Goal: Navigation & Orientation: Find specific page/section

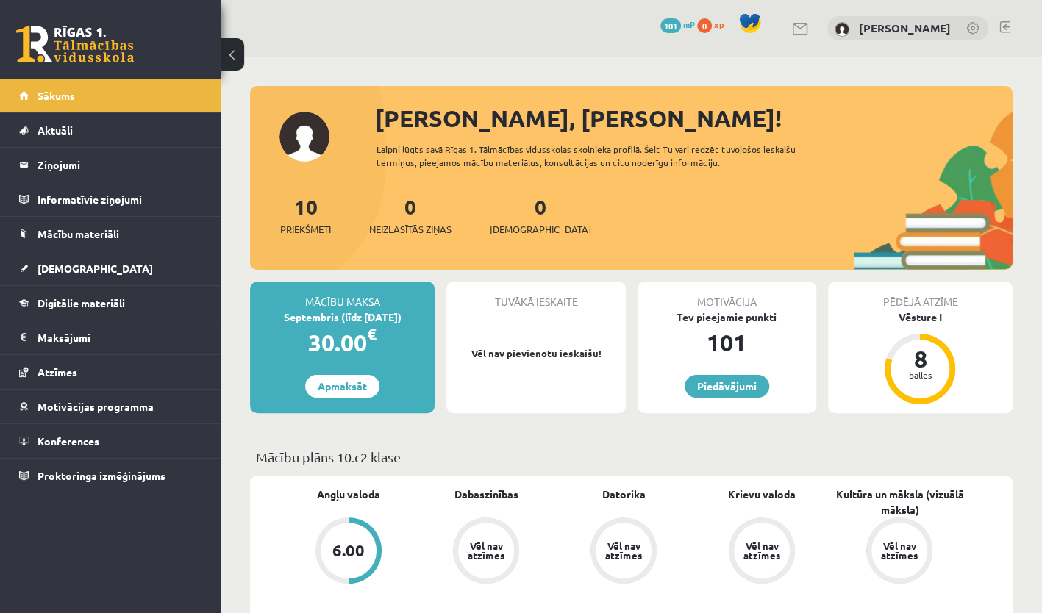
click at [835, 34] on img at bounding box center [842, 29] width 15 height 15
click at [902, 25] on link "[PERSON_NAME]" at bounding box center [905, 28] width 92 height 15
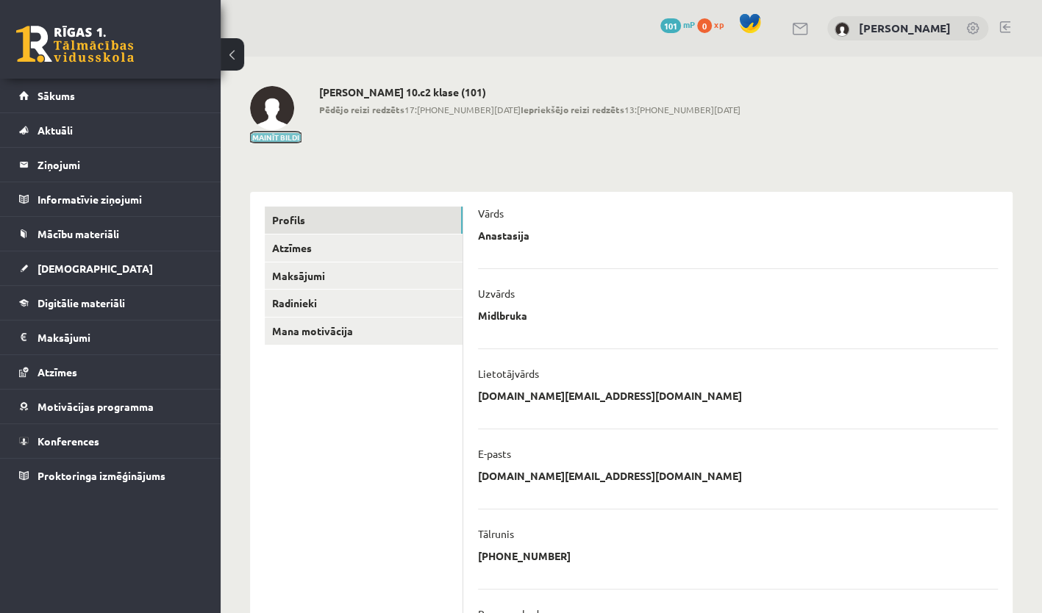
click at [270, 136] on button "Mainīt bildi" at bounding box center [275, 137] width 51 height 9
click at [269, 106] on img at bounding box center [272, 108] width 44 height 44
click at [61, 93] on span "Sākums" at bounding box center [57, 95] width 38 height 13
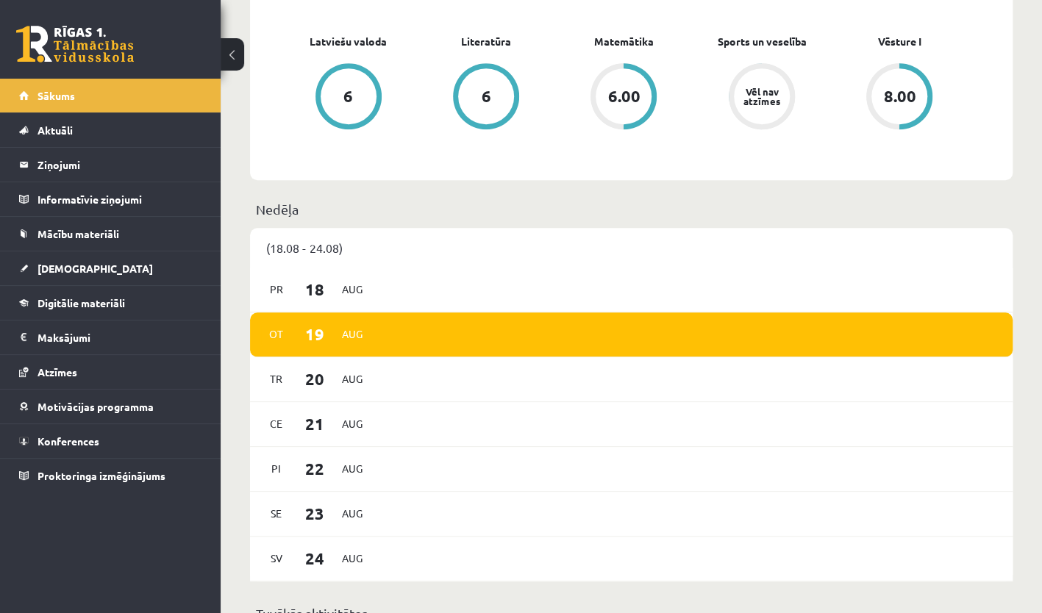
scroll to position [532, 0]
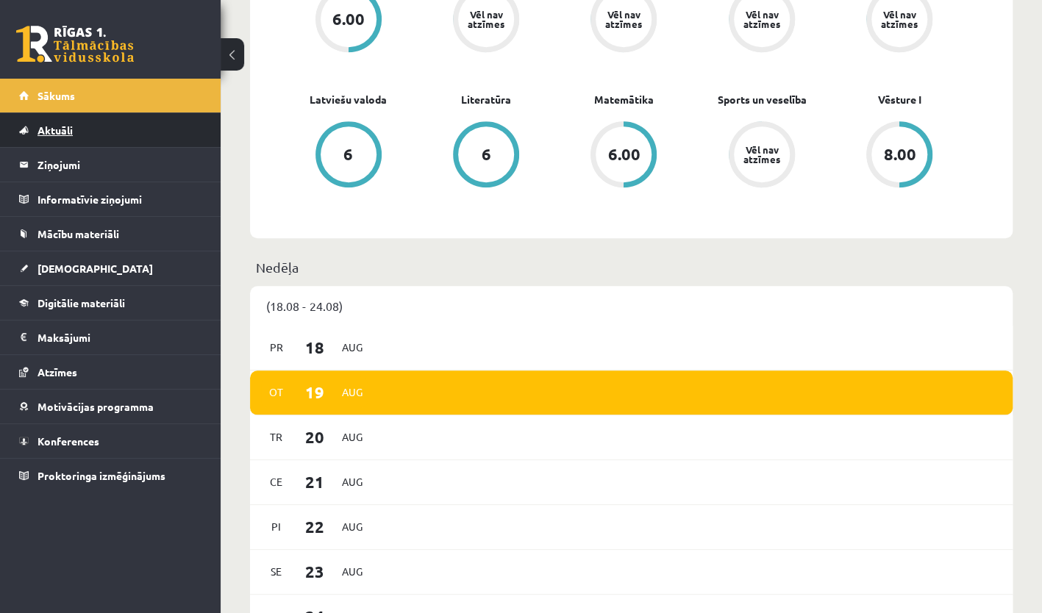
click at [60, 118] on link "Aktuāli" at bounding box center [110, 130] width 183 height 34
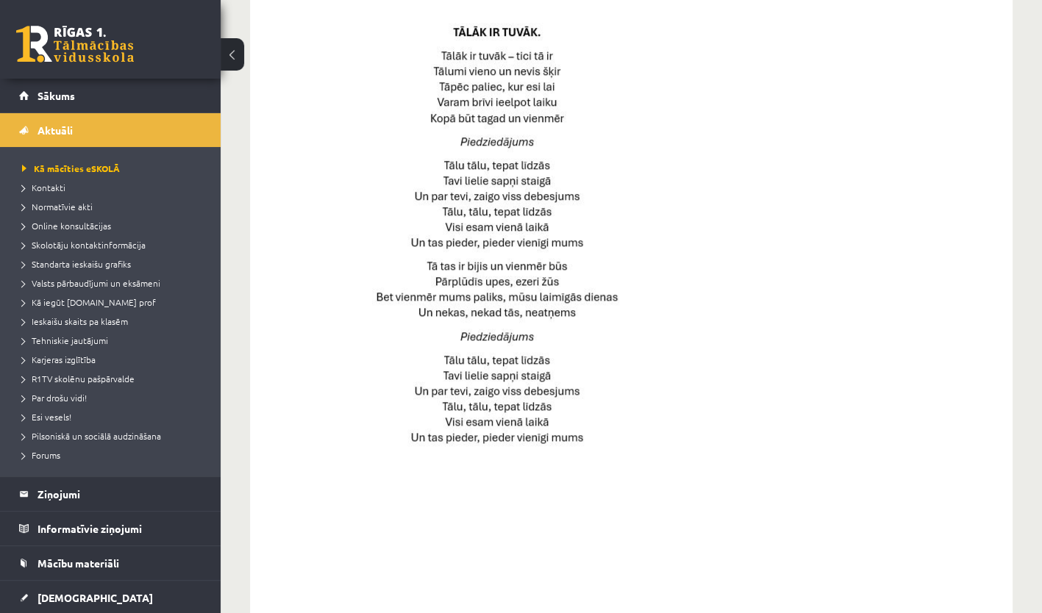
scroll to position [989, 0]
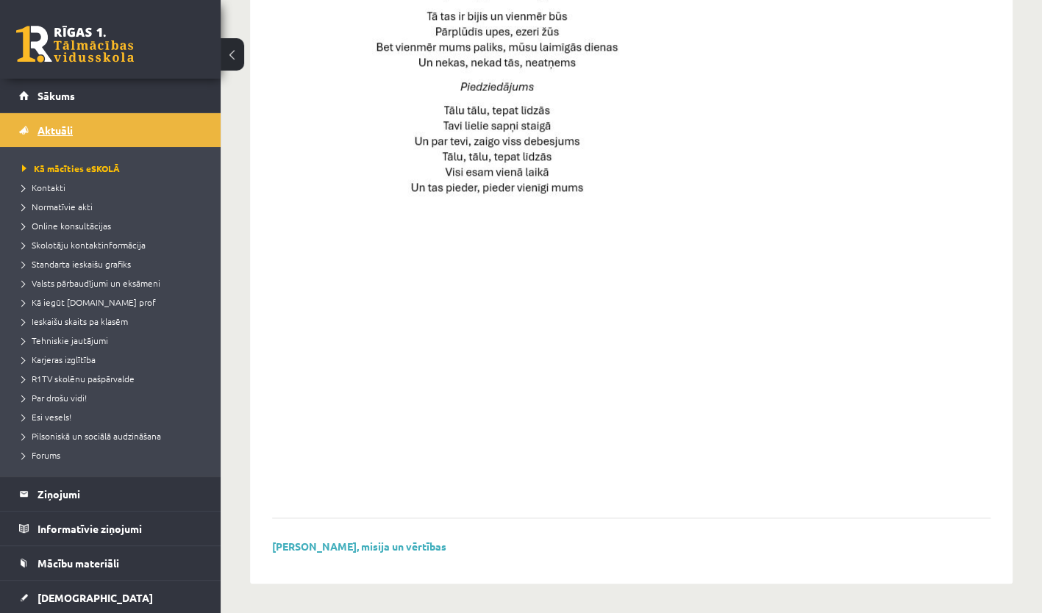
click at [59, 134] on span "Aktuāli" at bounding box center [55, 130] width 35 height 13
click at [60, 487] on legend "Ziņojumi 0" at bounding box center [120, 494] width 165 height 34
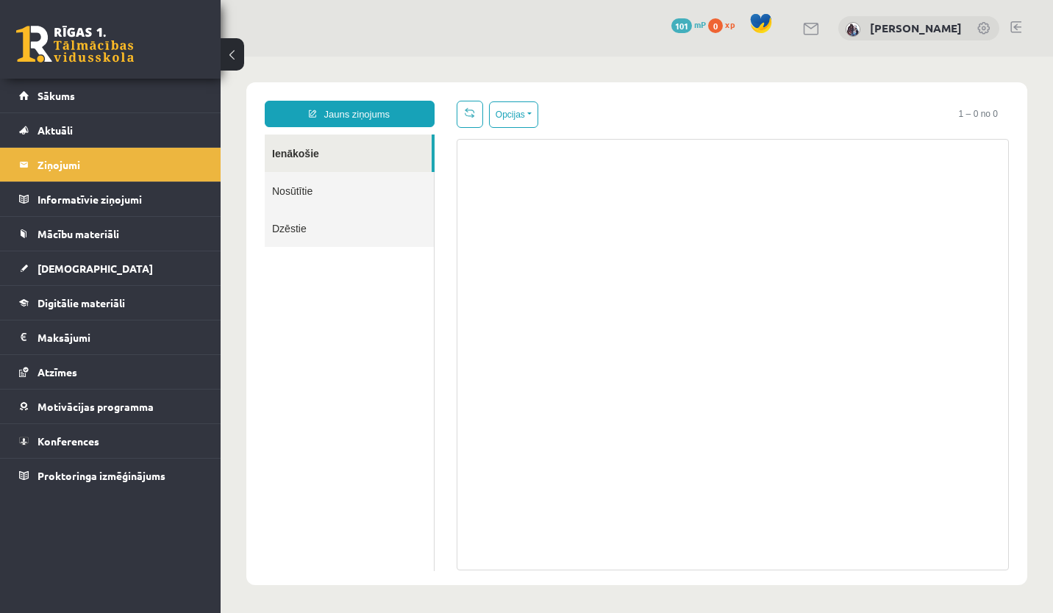
click at [324, 206] on link "Nosūtītie" at bounding box center [349, 191] width 169 height 38
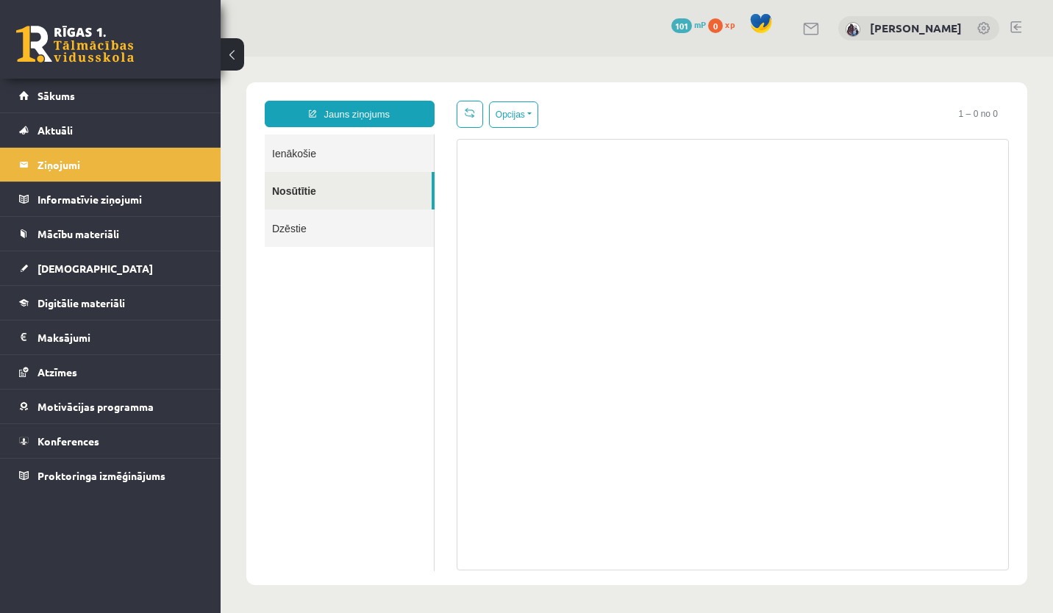
click at [296, 228] on link "Dzēstie" at bounding box center [349, 229] width 169 height 38
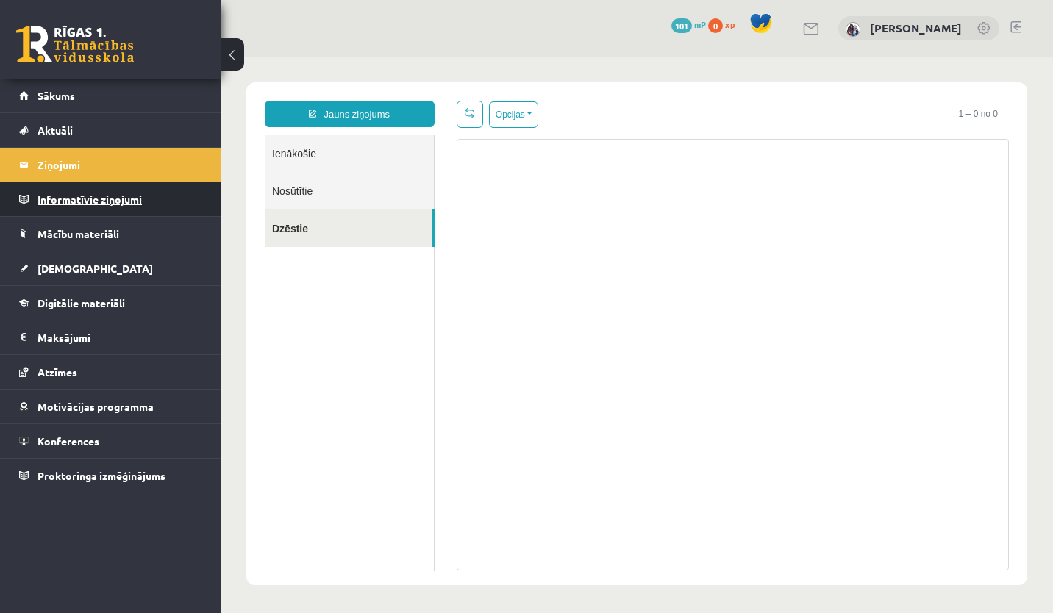
click at [86, 210] on legend "Informatīvie ziņojumi 0" at bounding box center [120, 199] width 165 height 34
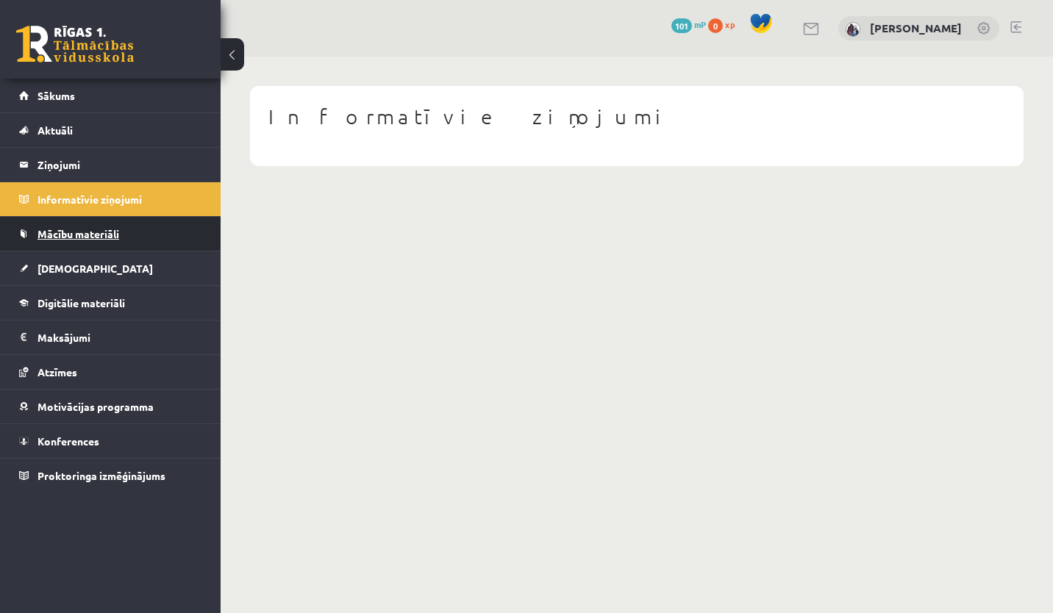
click at [65, 230] on span "Mācību materiāli" at bounding box center [79, 233] width 82 height 13
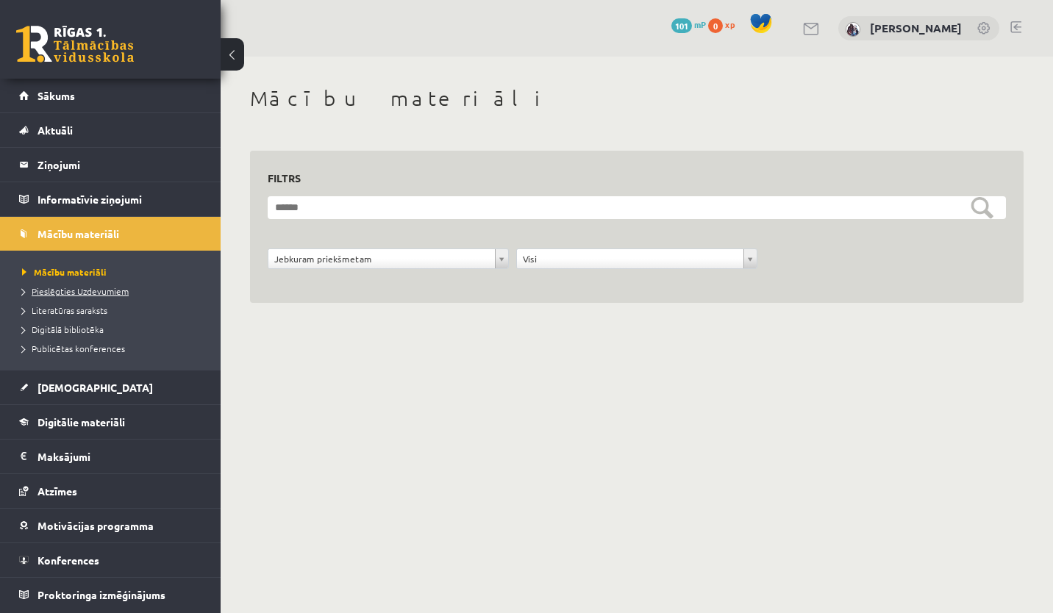
click at [68, 290] on span "Pieslēgties Uzdevumiem" at bounding box center [75, 291] width 107 height 12
click at [69, 310] on span "Literatūras saraksts" at bounding box center [64, 311] width 85 height 12
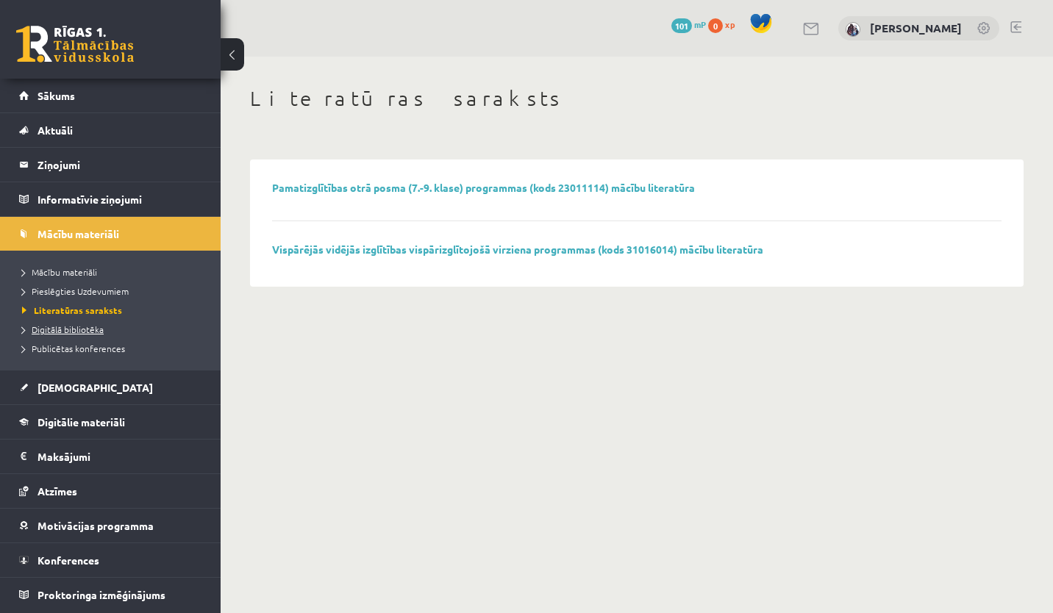
click at [60, 330] on span "Digitālā bibliotēka" at bounding box center [63, 330] width 82 height 12
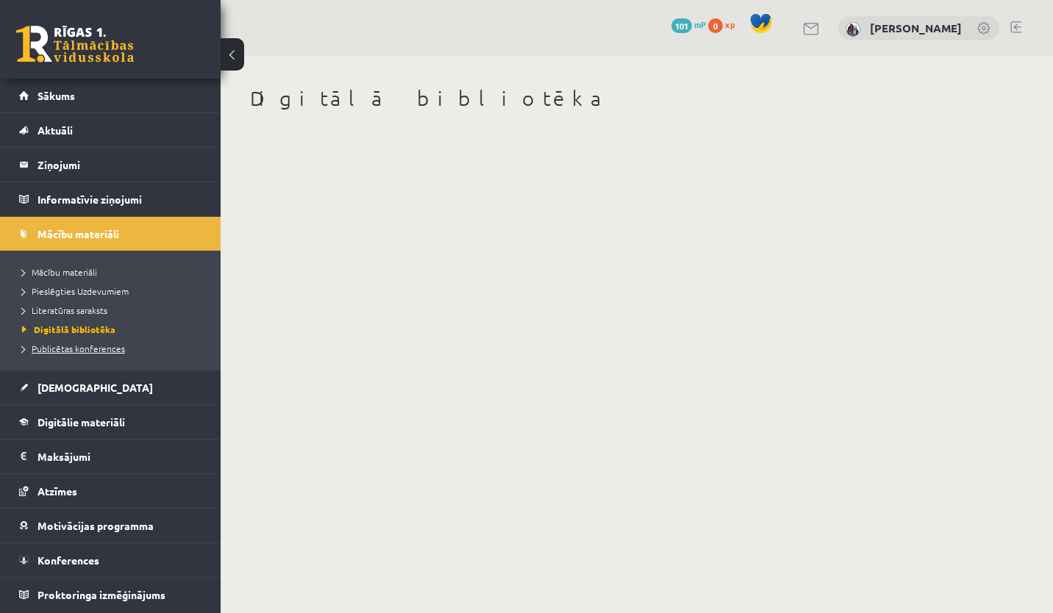
click at [54, 347] on span "Publicētas konferences" at bounding box center [73, 349] width 103 height 12
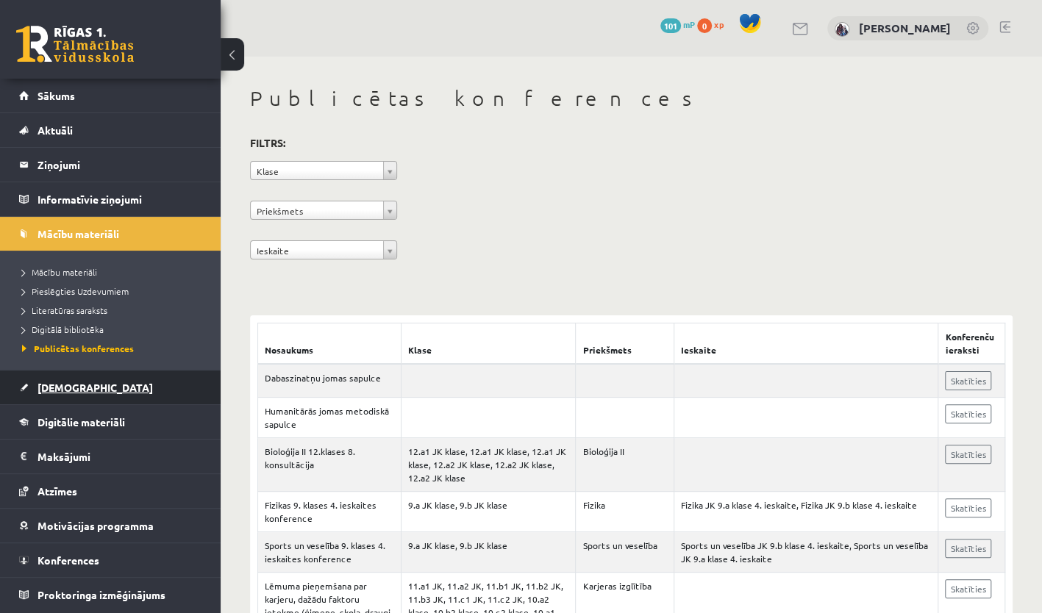
click at [68, 390] on span "[DEMOGRAPHIC_DATA]" at bounding box center [95, 387] width 115 height 13
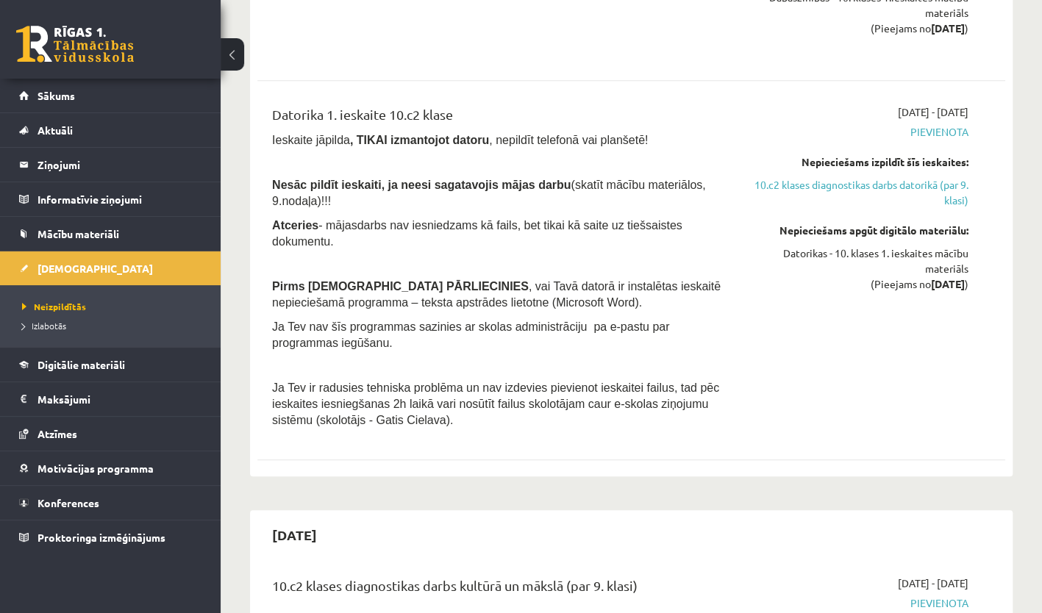
scroll to position [578, 0]
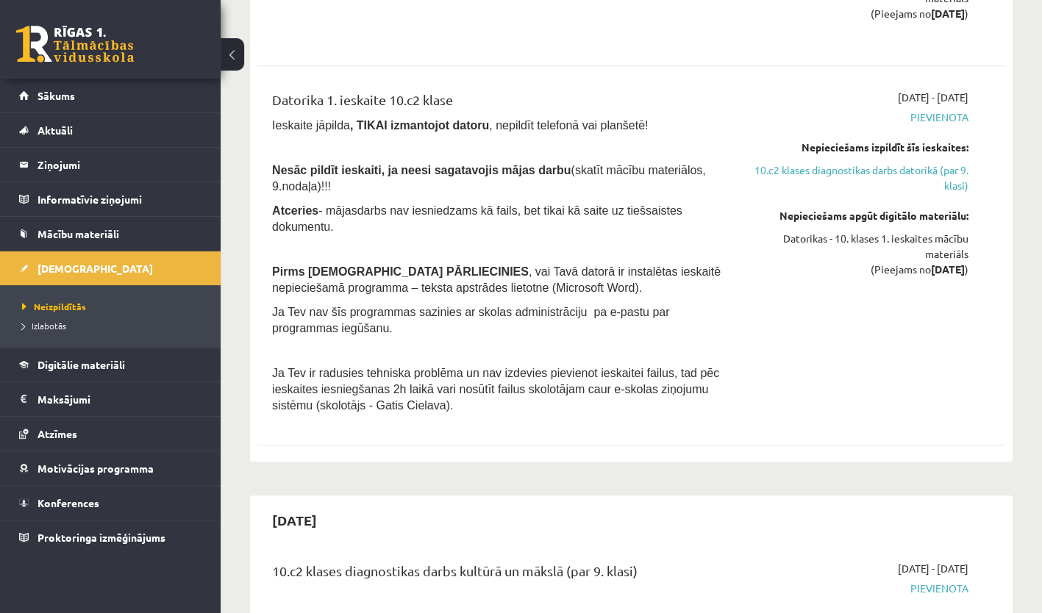
click at [468, 405] on div "10.c2 klases diagnostikas darbs dabaszinībās (par 9. klasi) [DATE] - [DATE] [GE…" at bounding box center [631, 35] width 748 height 837
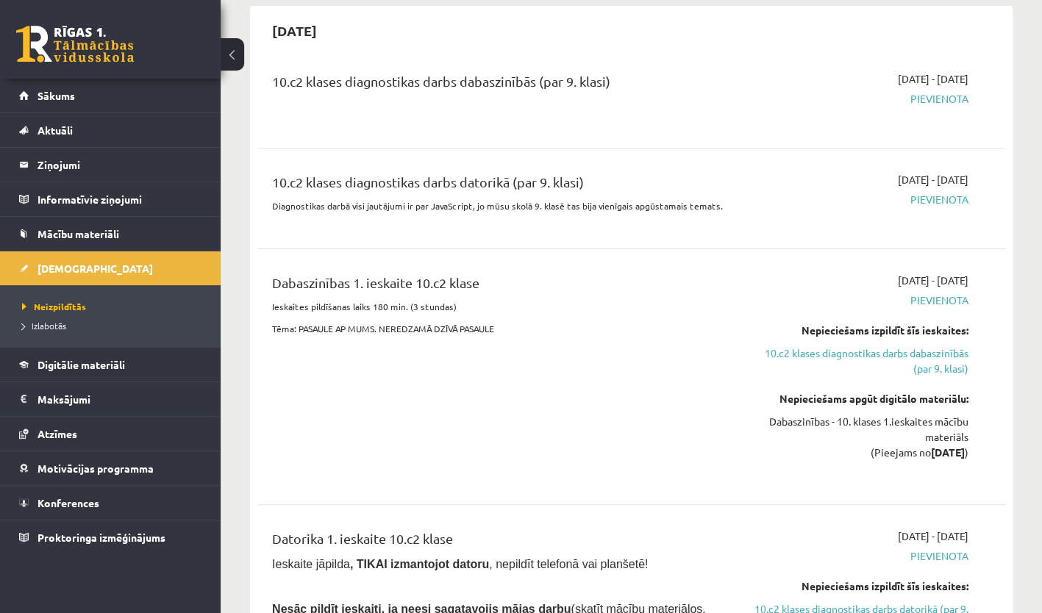
scroll to position [0, 0]
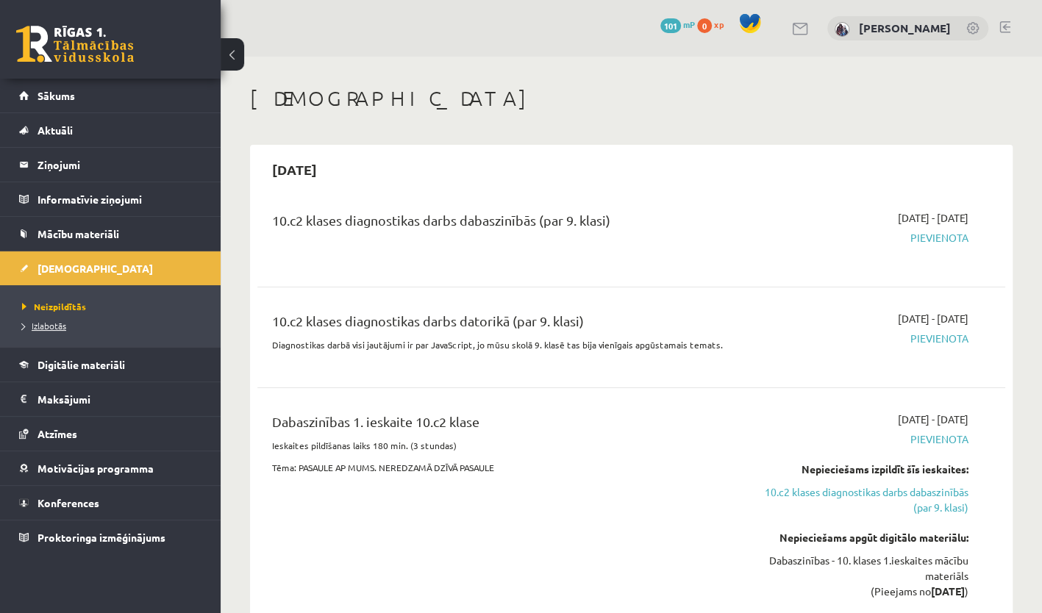
click at [49, 322] on span "Izlabotās" at bounding box center [44, 326] width 44 height 12
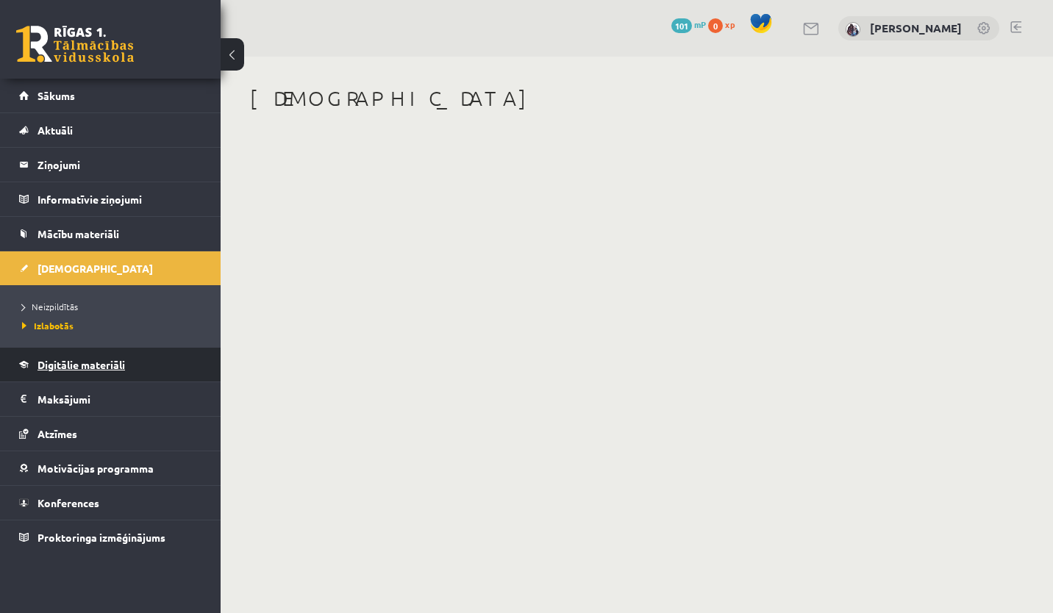
click at [49, 368] on span "Digitālie materiāli" at bounding box center [82, 364] width 88 height 13
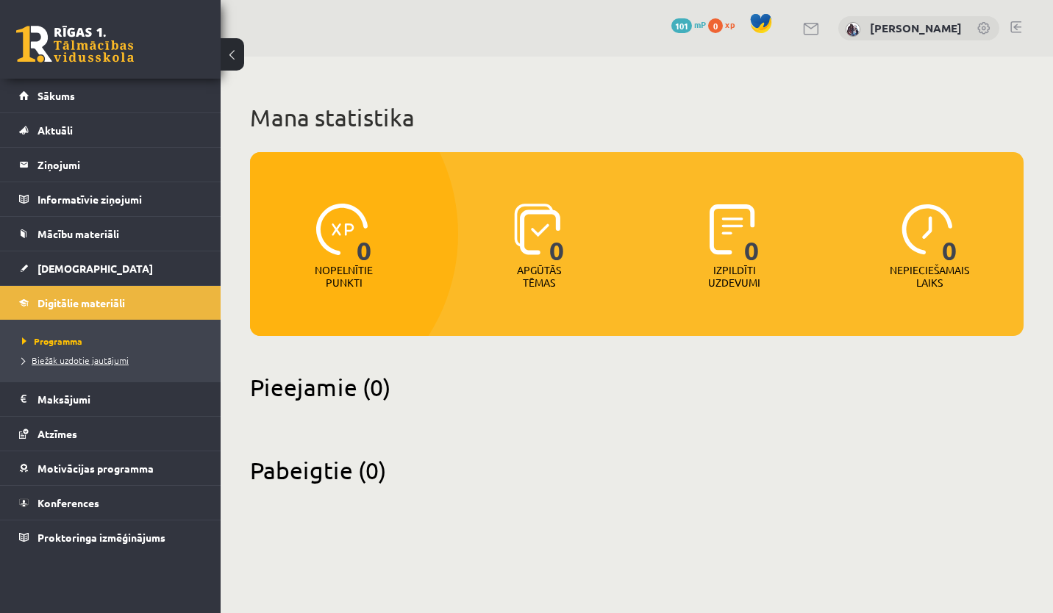
click at [71, 355] on span "Biežāk uzdotie jautājumi" at bounding box center [75, 361] width 107 height 12
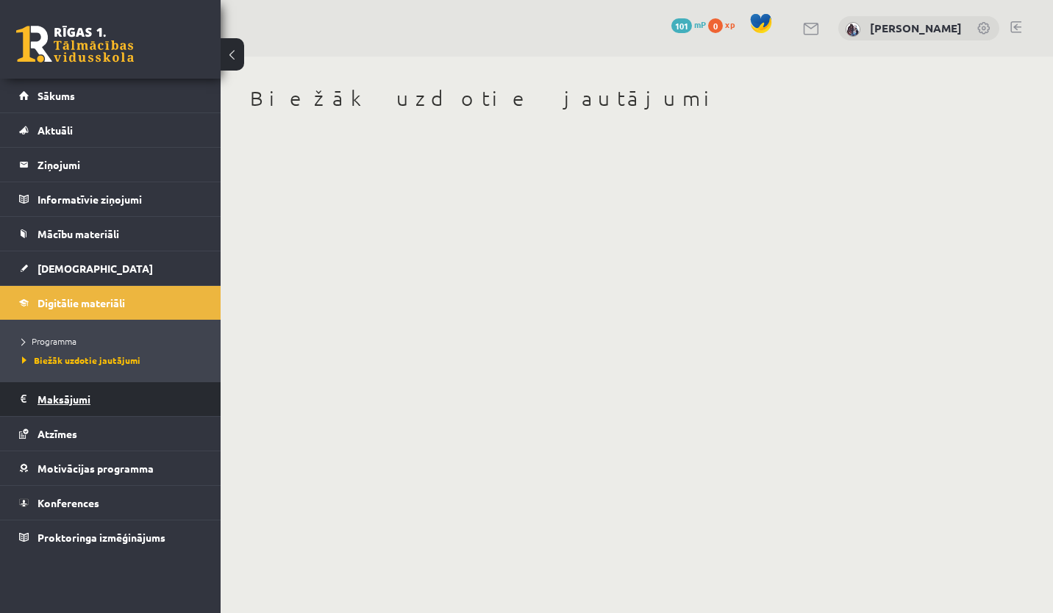
click at [57, 402] on legend "Maksājumi 0" at bounding box center [120, 400] width 165 height 34
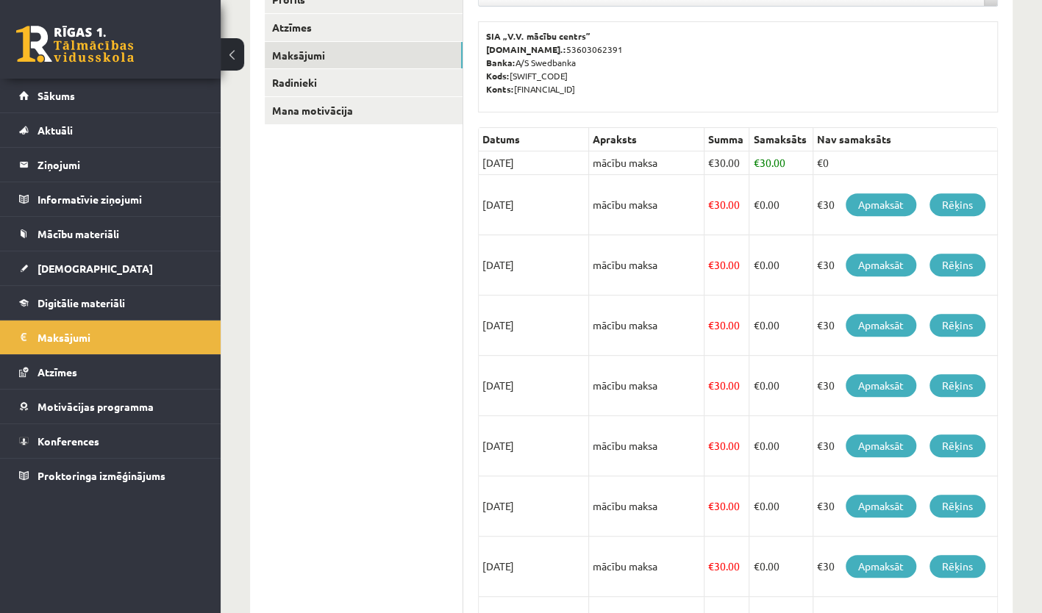
scroll to position [219, 0]
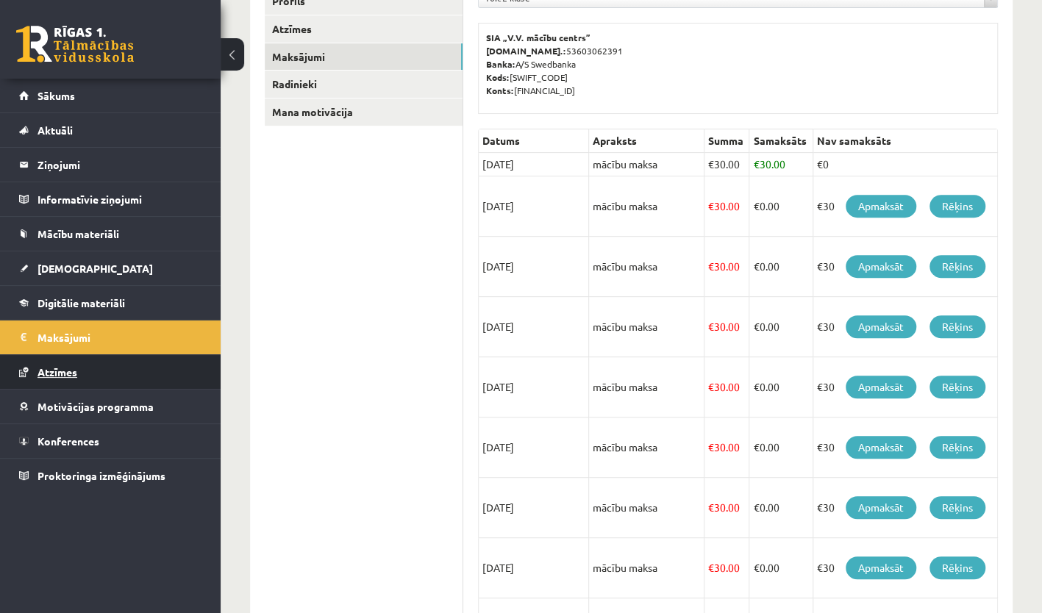
click at [71, 376] on link "Atzīmes" at bounding box center [110, 372] width 183 height 34
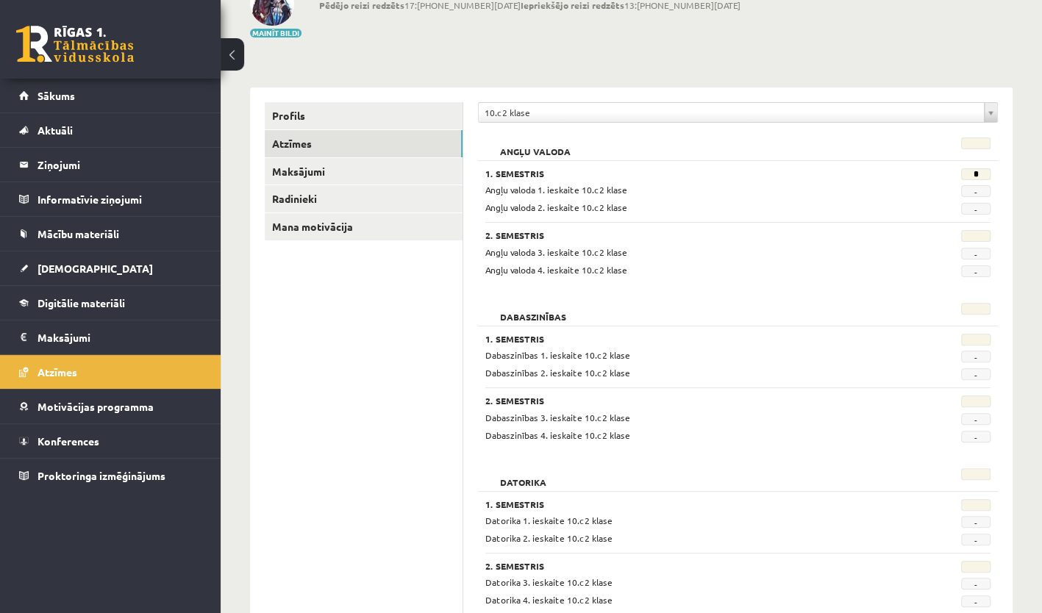
scroll to position [103, 0]
click at [112, 406] on span "Motivācijas programma" at bounding box center [96, 406] width 116 height 13
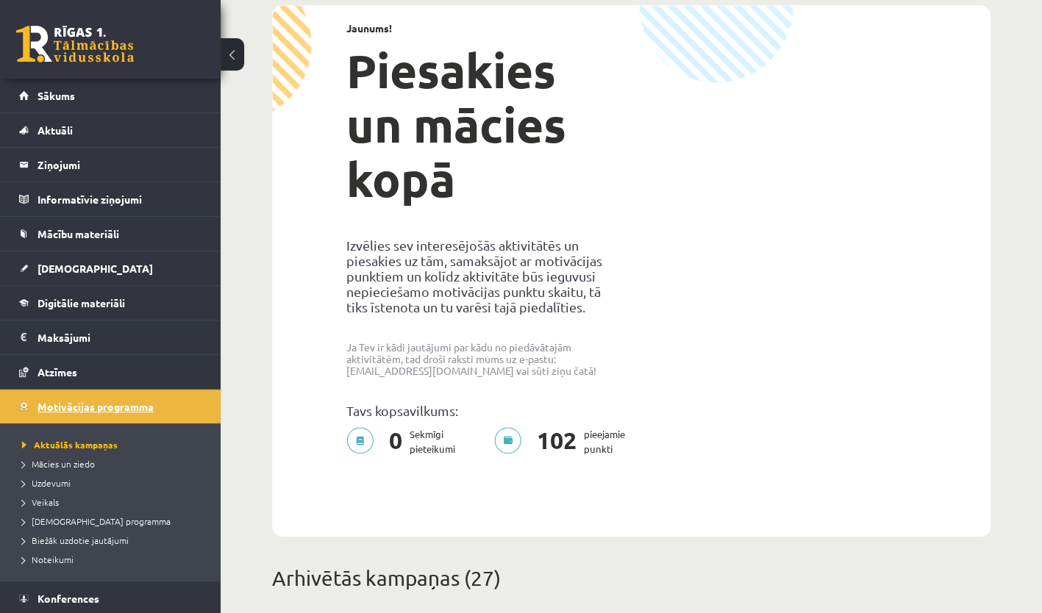
scroll to position [34, 0]
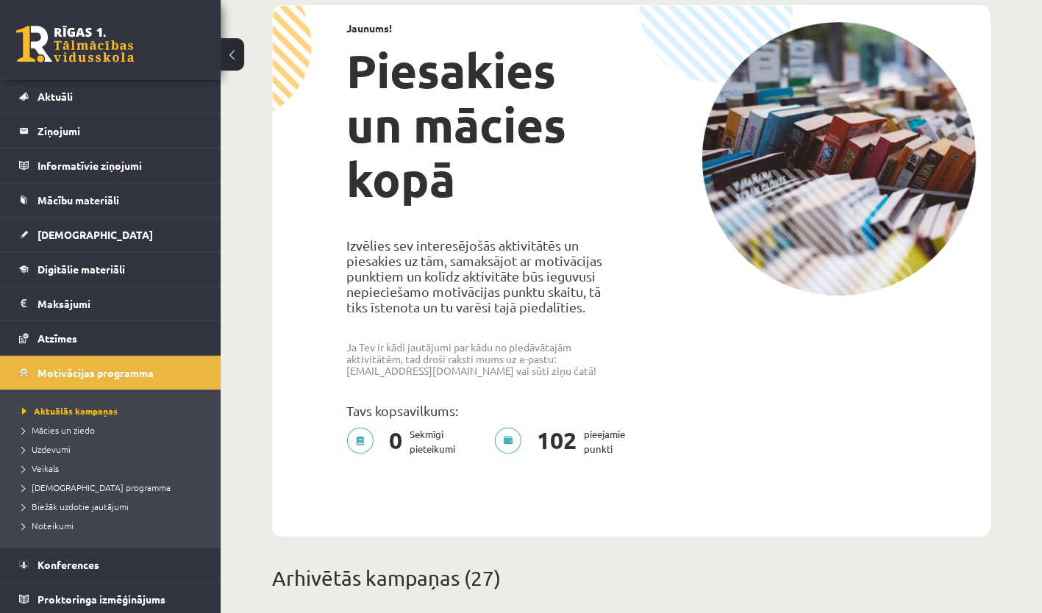
click at [62, 435] on li "Mācies un ziedo" at bounding box center [114, 430] width 184 height 19
click at [54, 452] on span "Uzdevumi" at bounding box center [46, 450] width 49 height 12
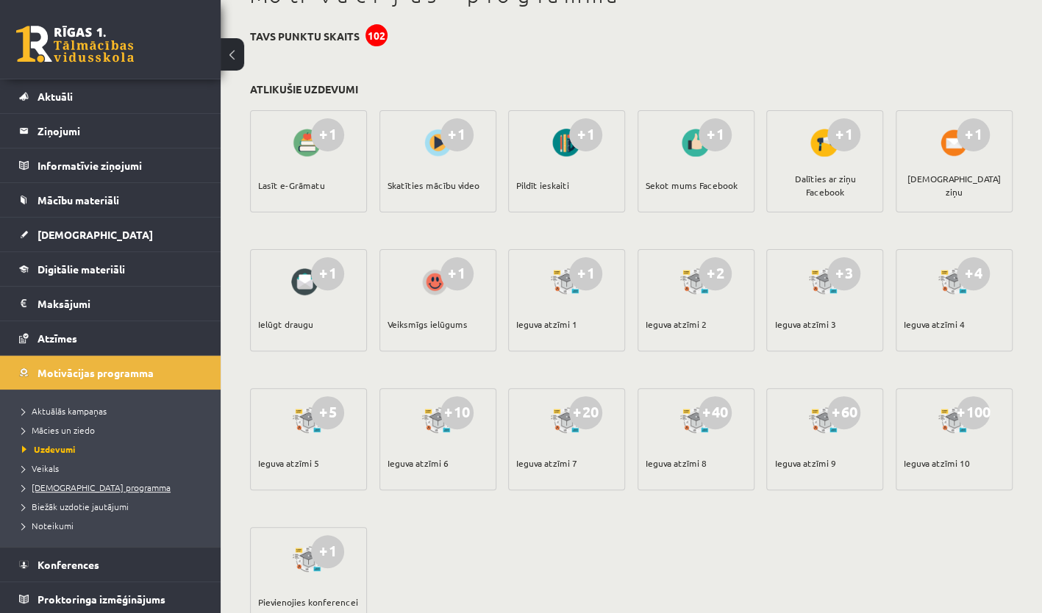
click at [49, 487] on span "[DEMOGRAPHIC_DATA] programma" at bounding box center [96, 488] width 149 height 12
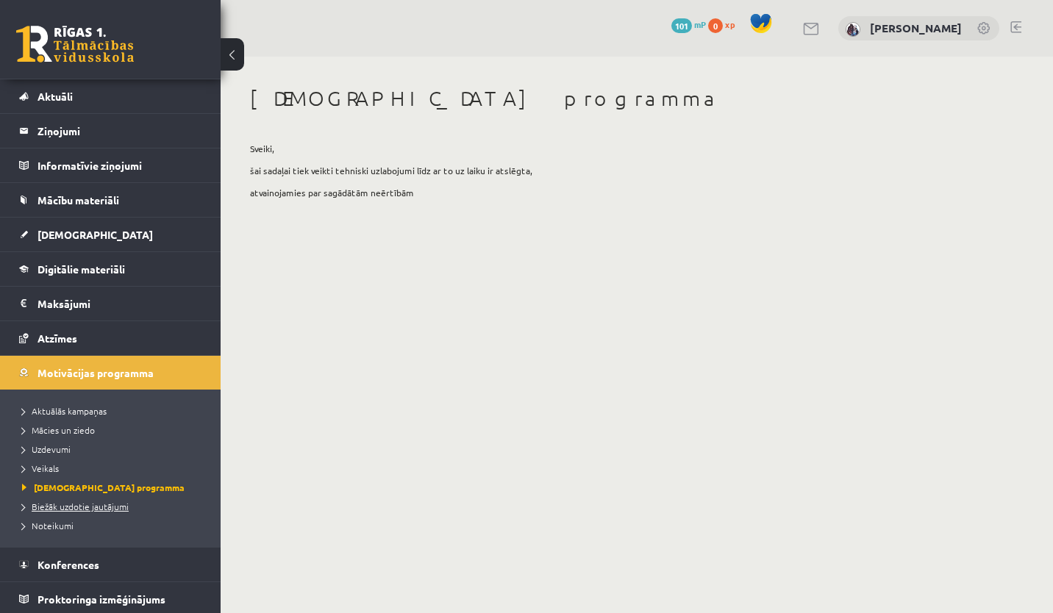
click at [42, 502] on span "Biežāk uzdotie jautājumi" at bounding box center [75, 507] width 107 height 12
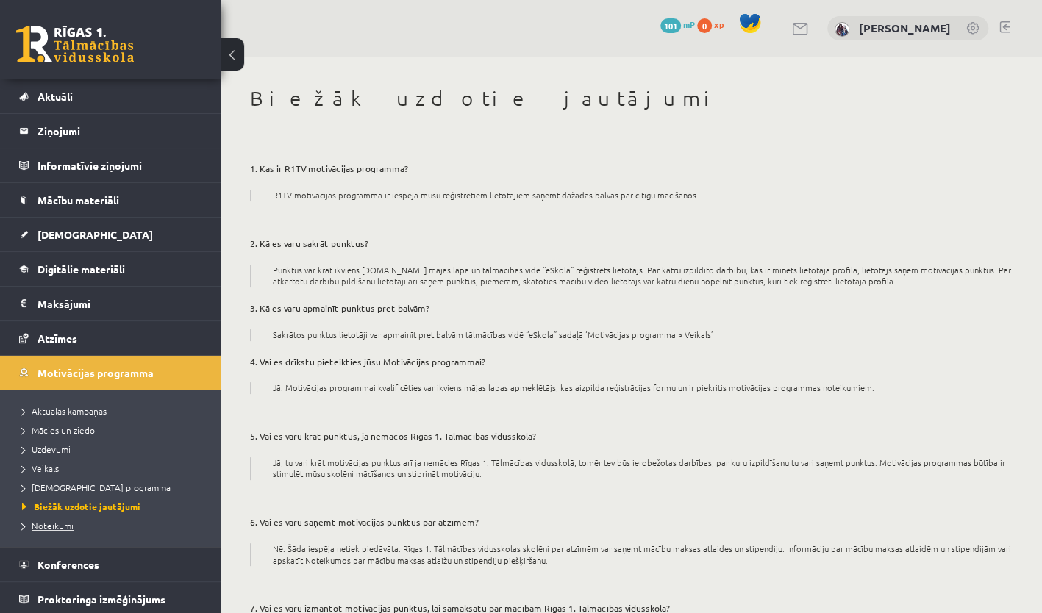
click at [47, 528] on span "Noteikumi" at bounding box center [47, 526] width 51 height 12
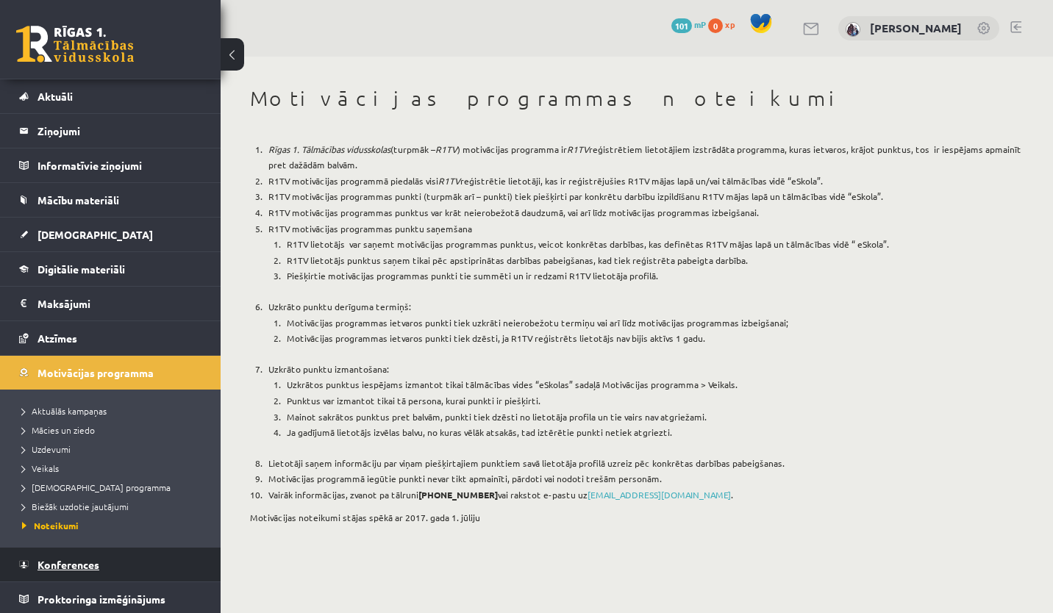
click at [56, 567] on span "Konferences" at bounding box center [69, 564] width 62 height 13
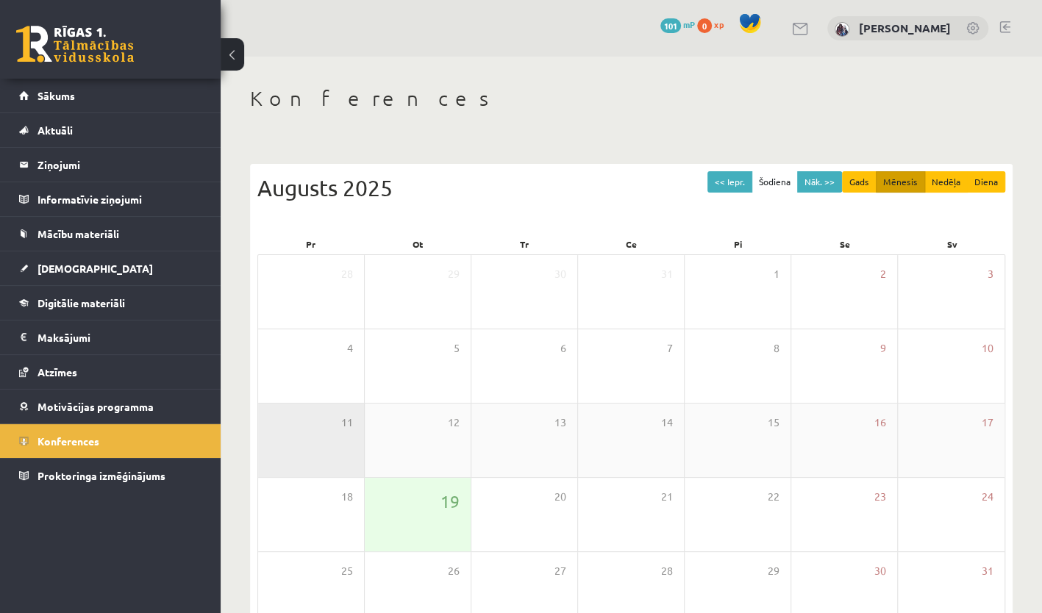
scroll to position [88, 0]
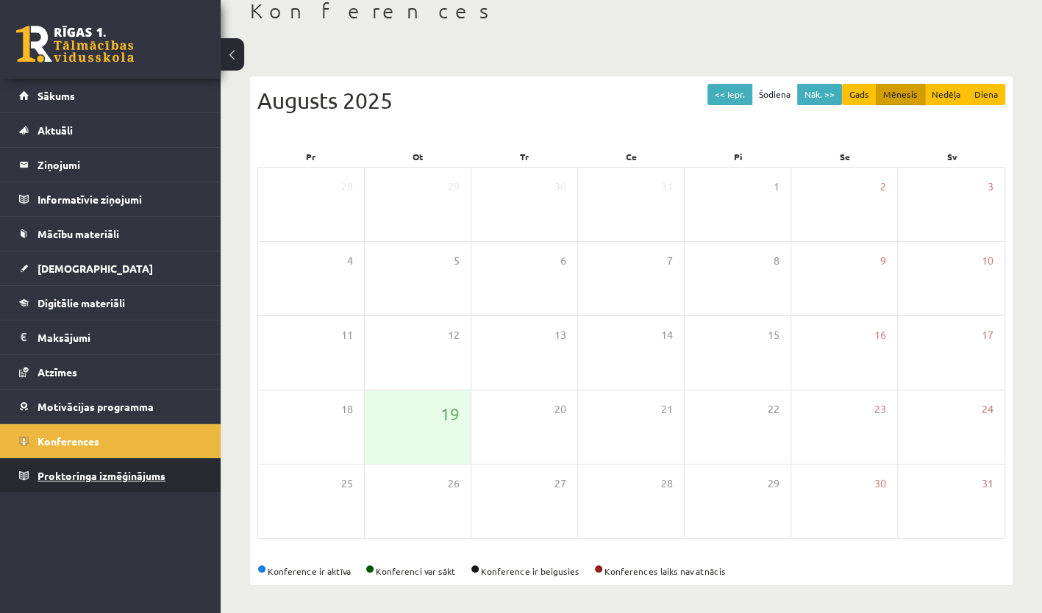
click at [112, 466] on link "Proktoringa izmēģinājums" at bounding box center [110, 476] width 183 height 34
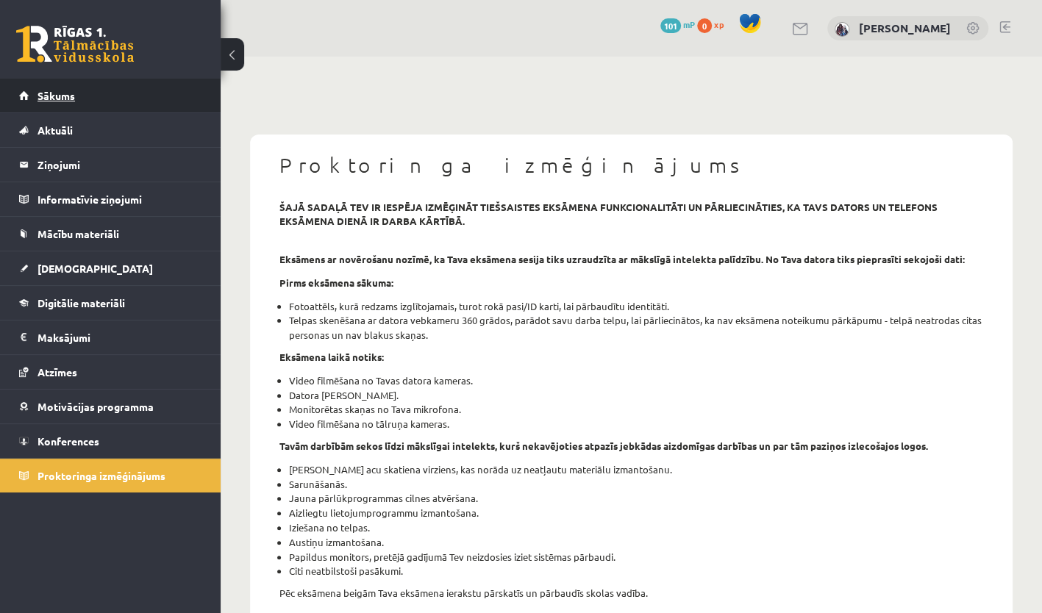
click at [31, 96] on link "Sākums" at bounding box center [110, 96] width 183 height 34
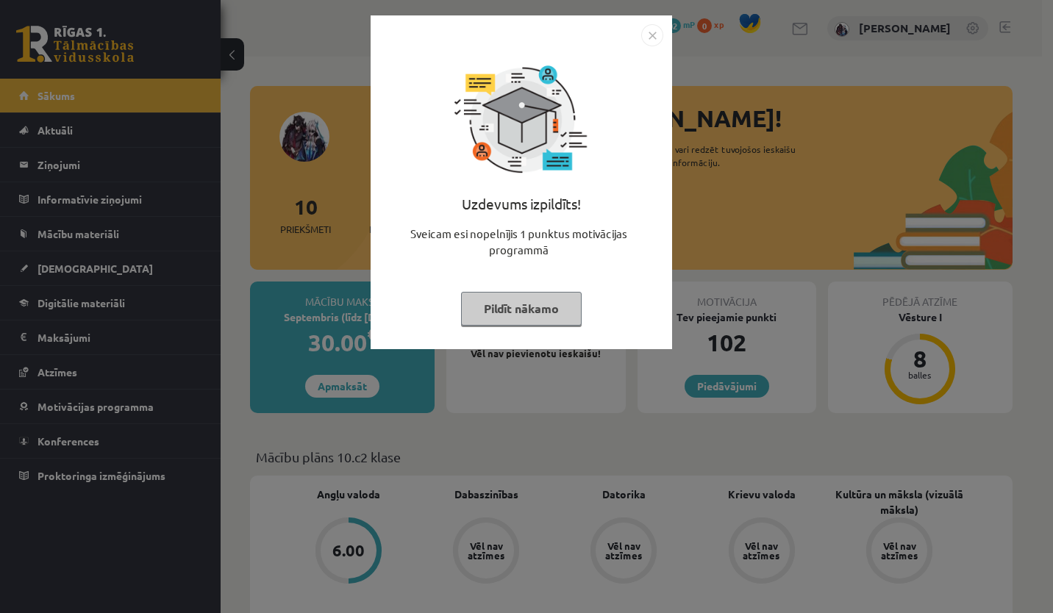
click at [650, 39] on img "Close" at bounding box center [652, 35] width 22 height 22
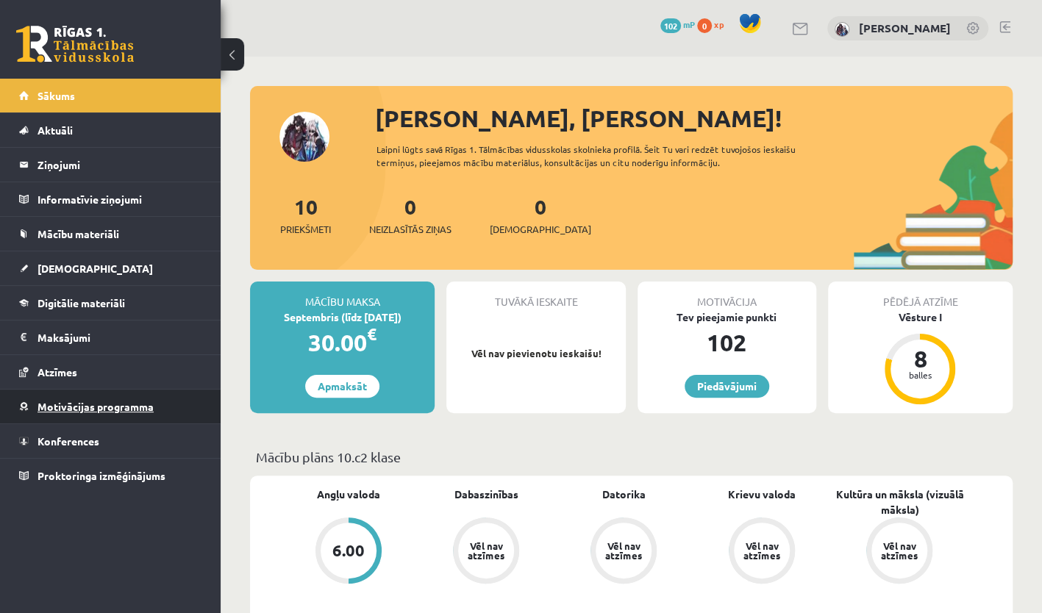
click at [79, 402] on span "Motivācijas programma" at bounding box center [96, 406] width 116 height 13
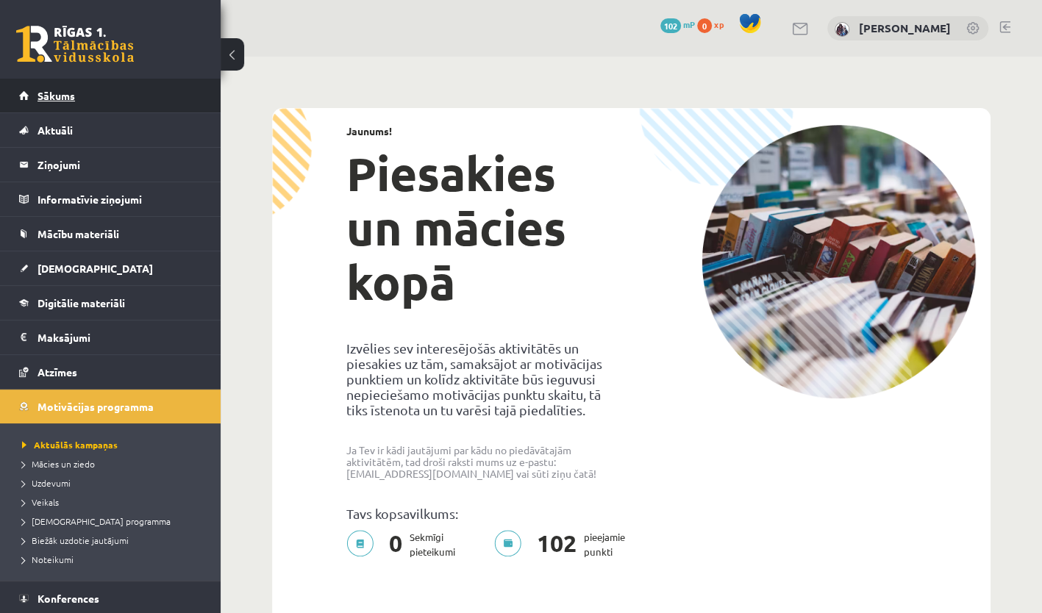
click at [56, 91] on span "Sākums" at bounding box center [57, 95] width 38 height 13
